Goal: Task Accomplishment & Management: Use online tool/utility

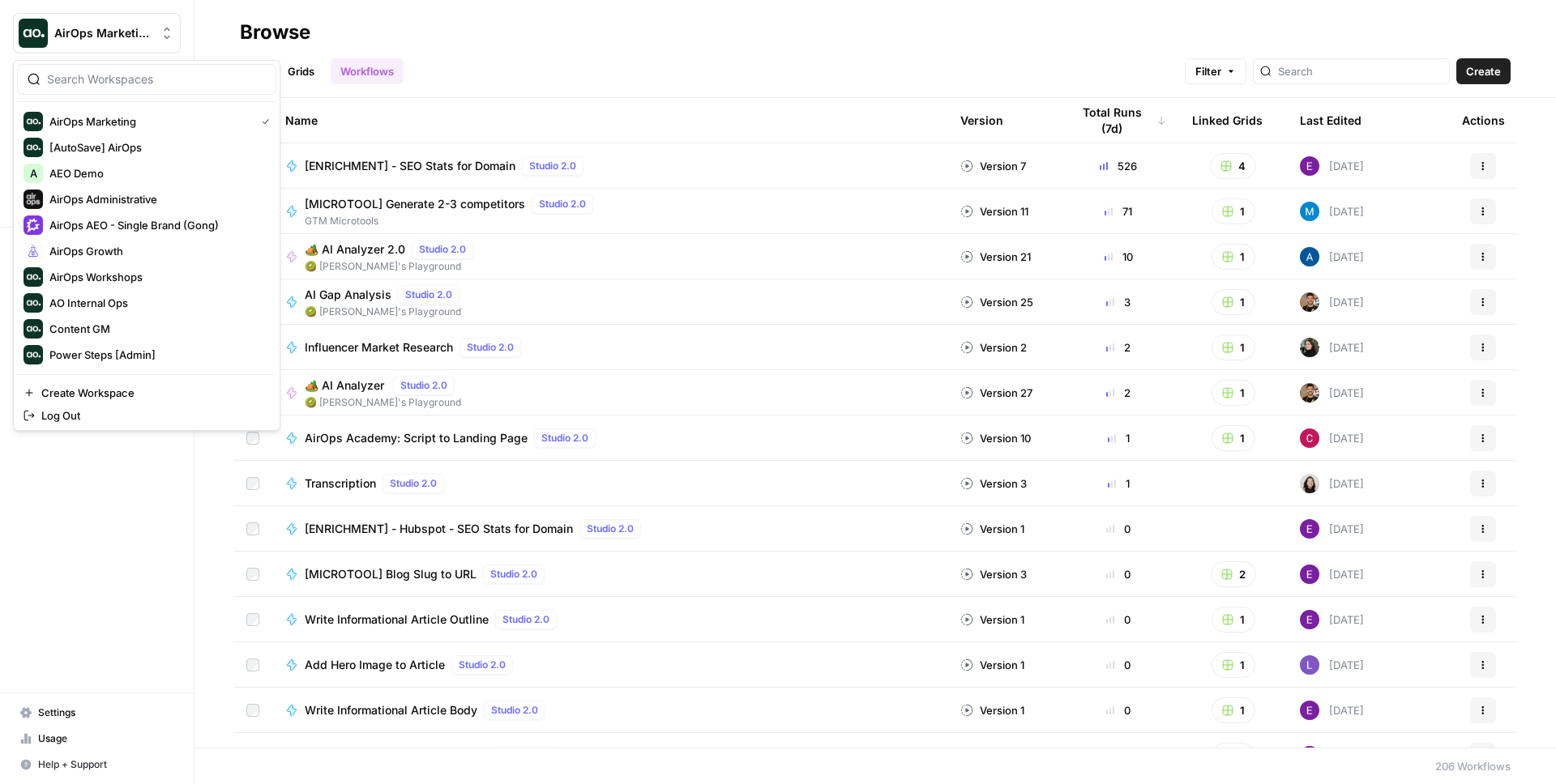
click at [145, 39] on span "AirOps Marketing" at bounding box center [103, 33] width 98 height 16
click at [146, 355] on span "Power Steps [Admin]" at bounding box center [156, 355] width 214 height 16
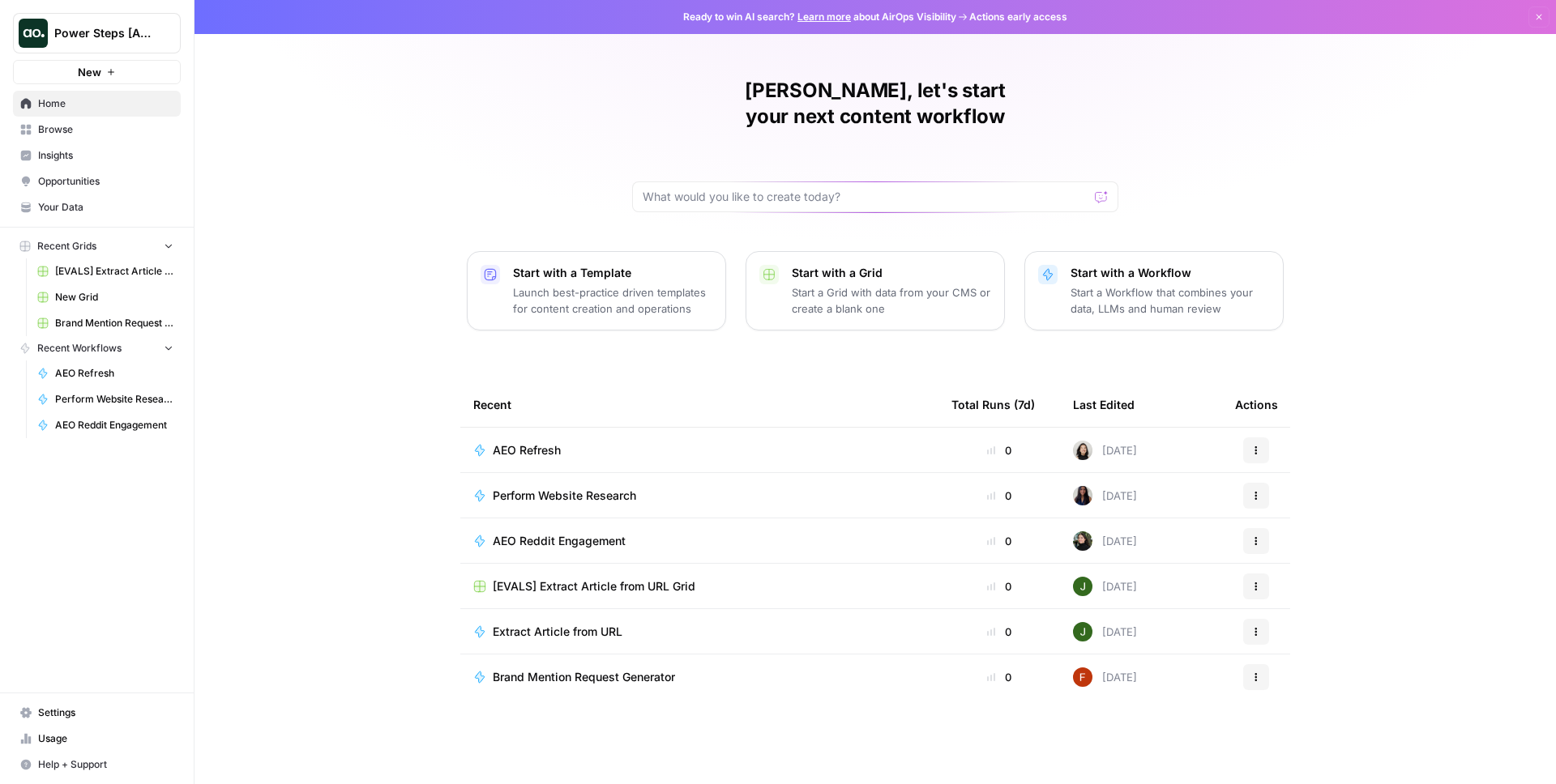
click at [804, 265] on p "Start with a Grid" at bounding box center [891, 272] width 199 height 16
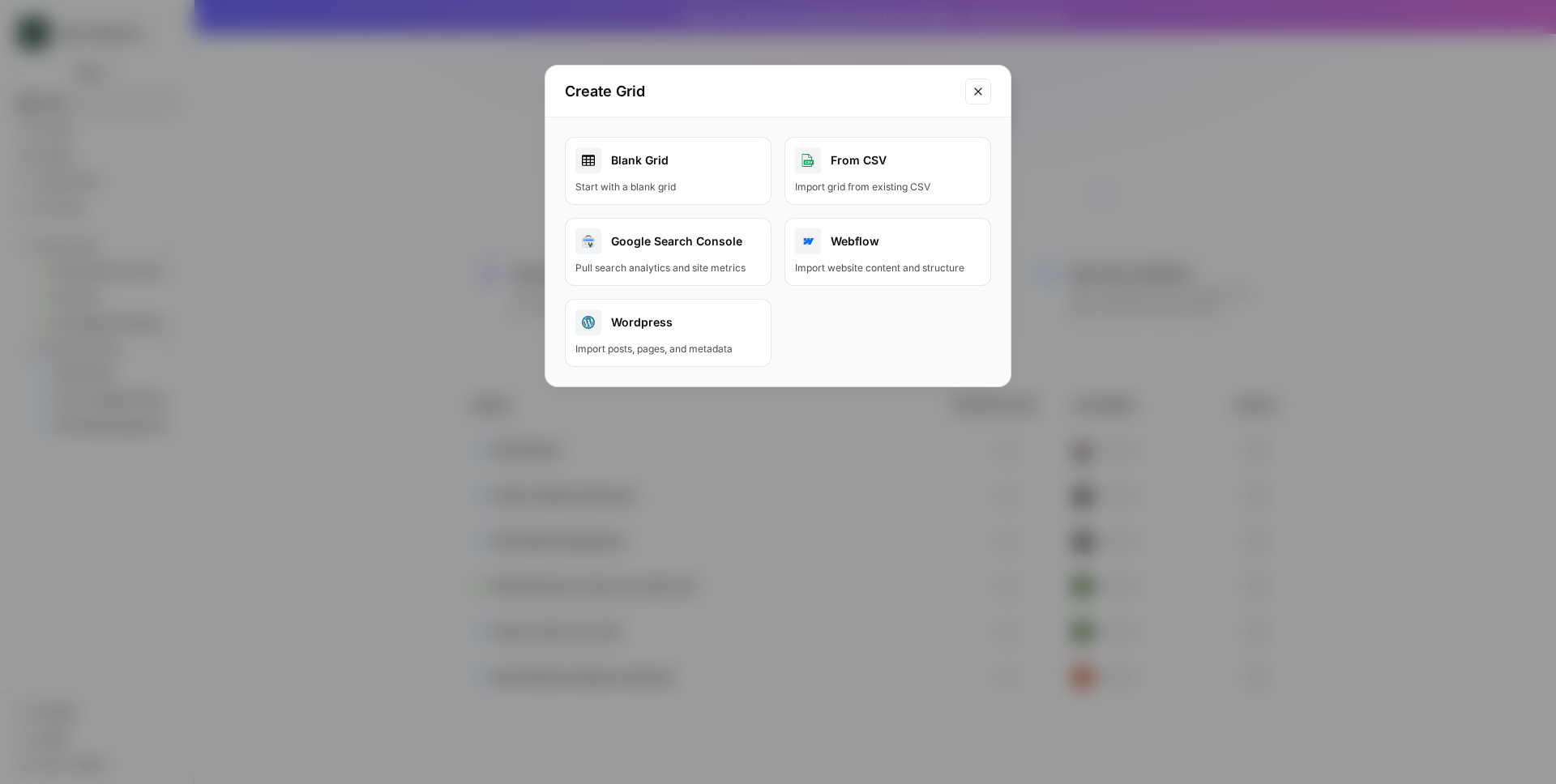
click at [743, 194] on link "Blank Grid Start with a blank grid" at bounding box center [668, 171] width 207 height 68
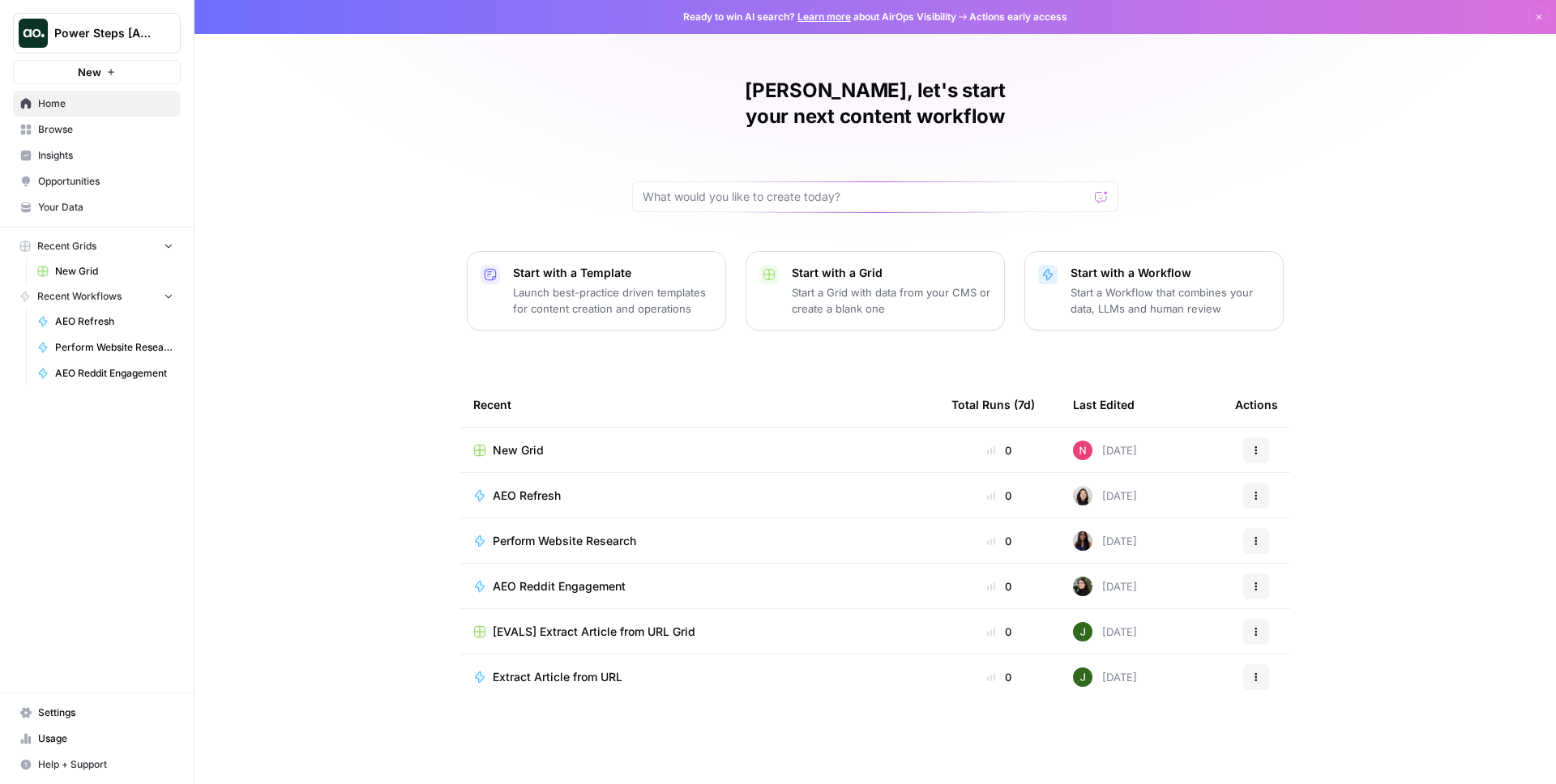
click at [930, 284] on p "Start a Grid with data from your CMS or create a blank one" at bounding box center [891, 300] width 199 height 33
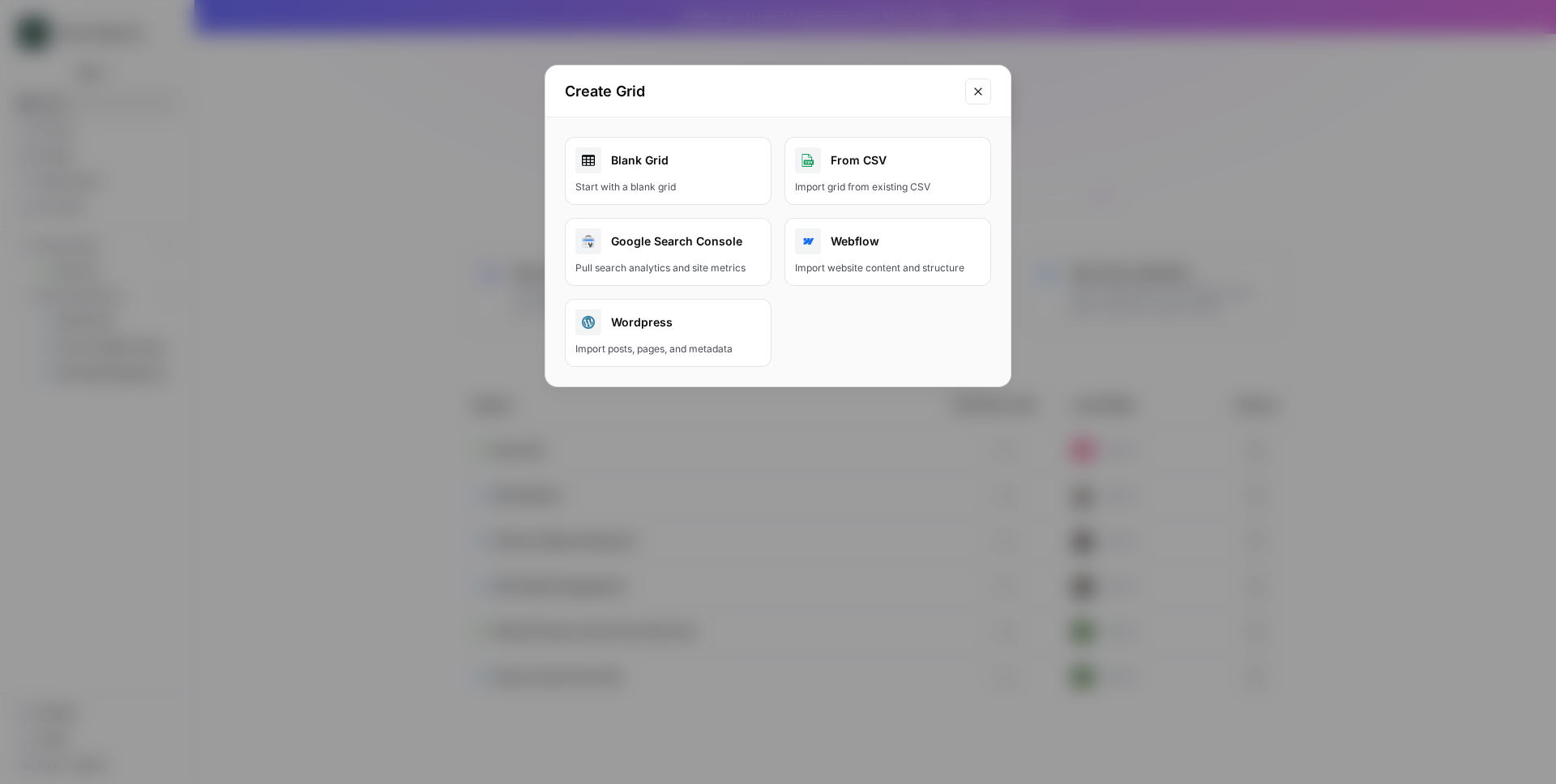
click at [912, 240] on div "Webflow" at bounding box center [888, 241] width 186 height 26
